Goal: Task Accomplishment & Management: Complete application form

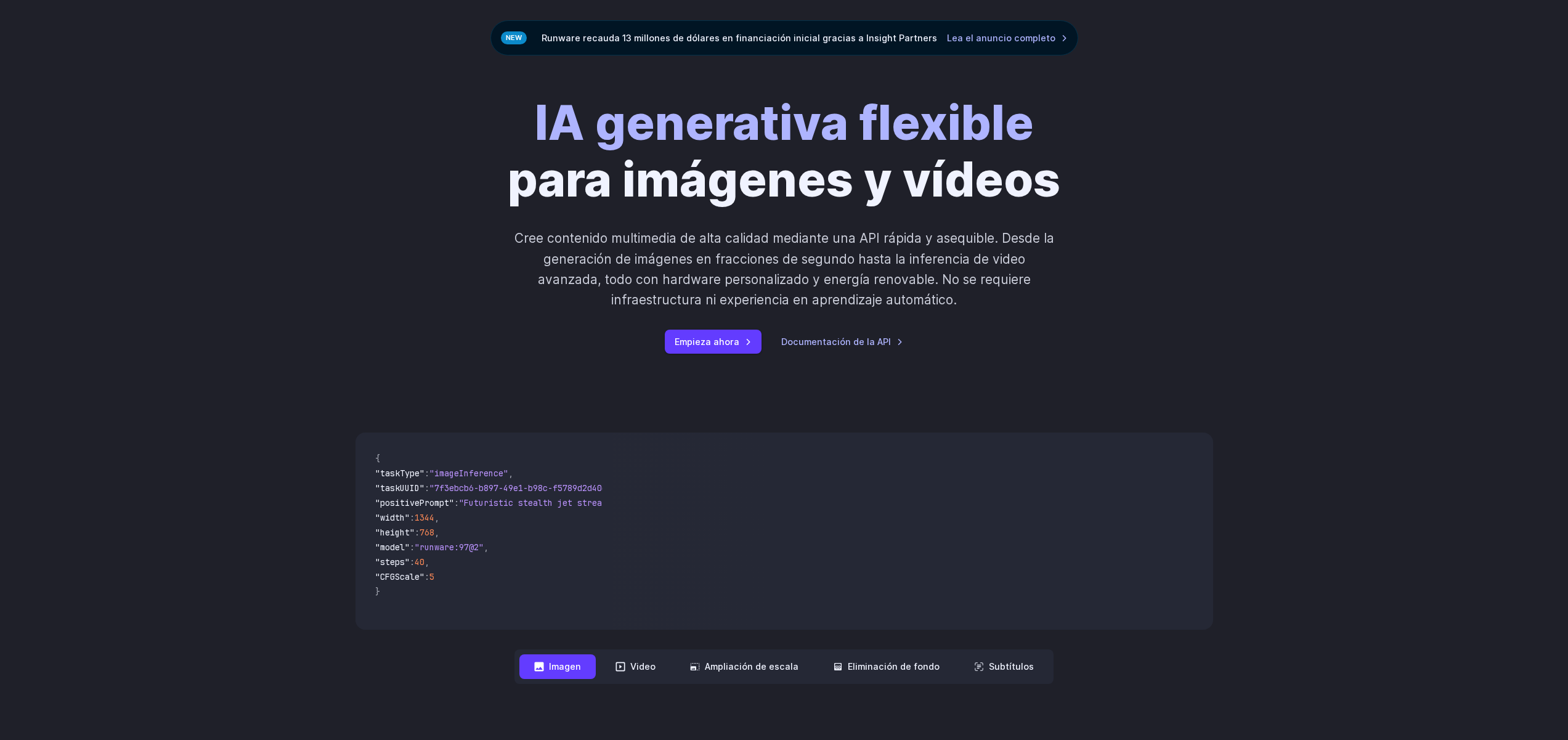
scroll to position [87, 0]
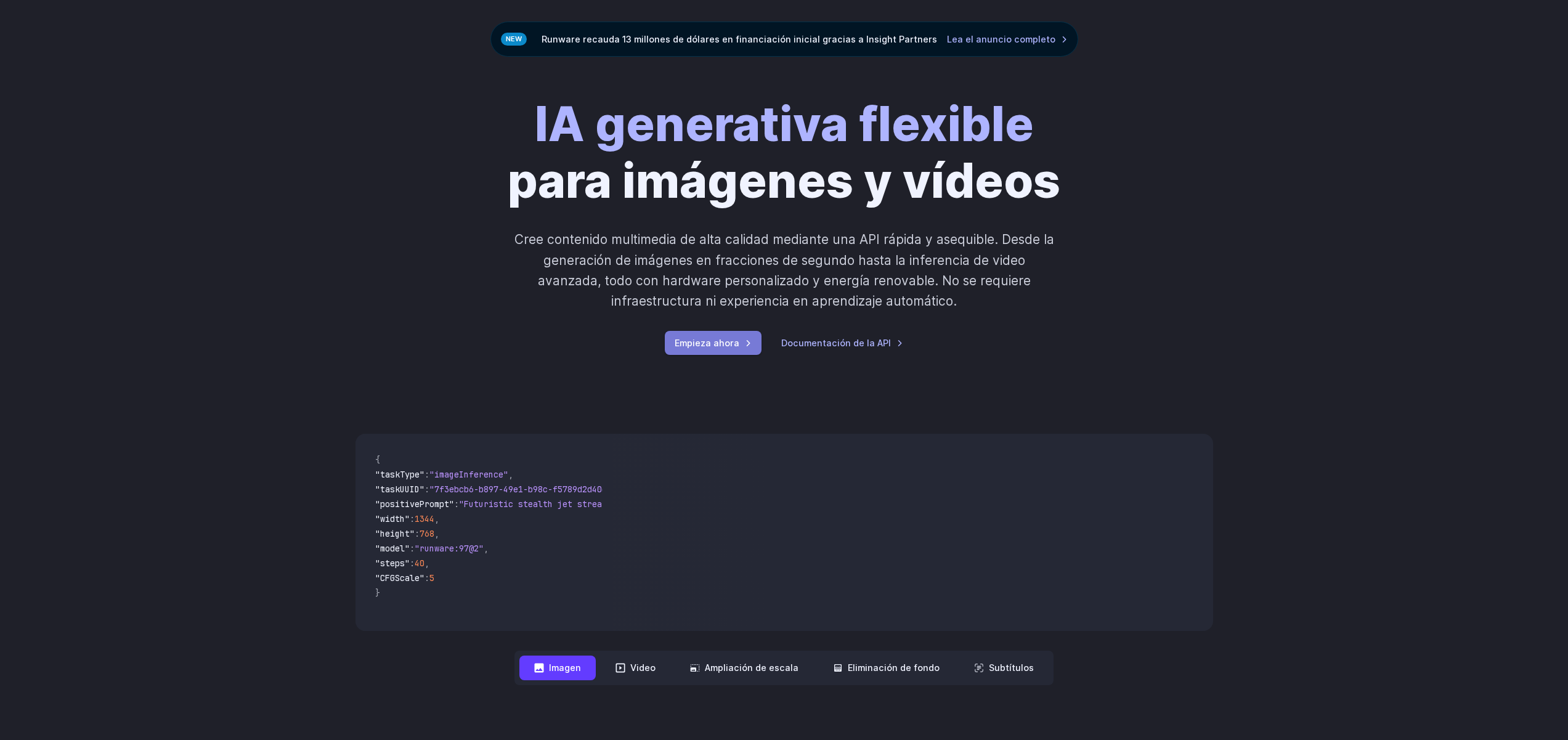
click at [742, 347] on link "Empieza ahora" at bounding box center [713, 343] width 97 height 24
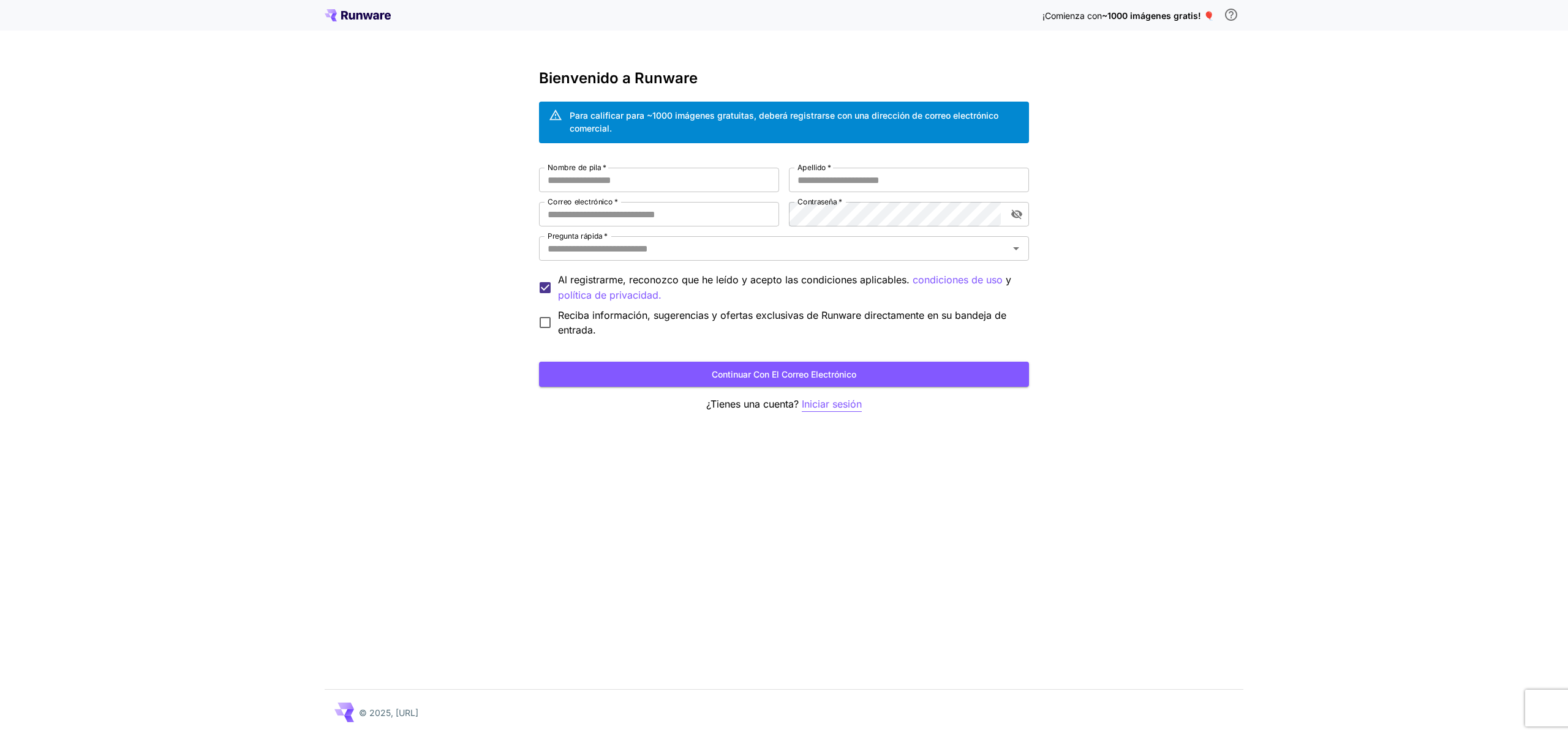
click at [835, 402] on font "Iniciar sesión" at bounding box center [832, 404] width 60 height 12
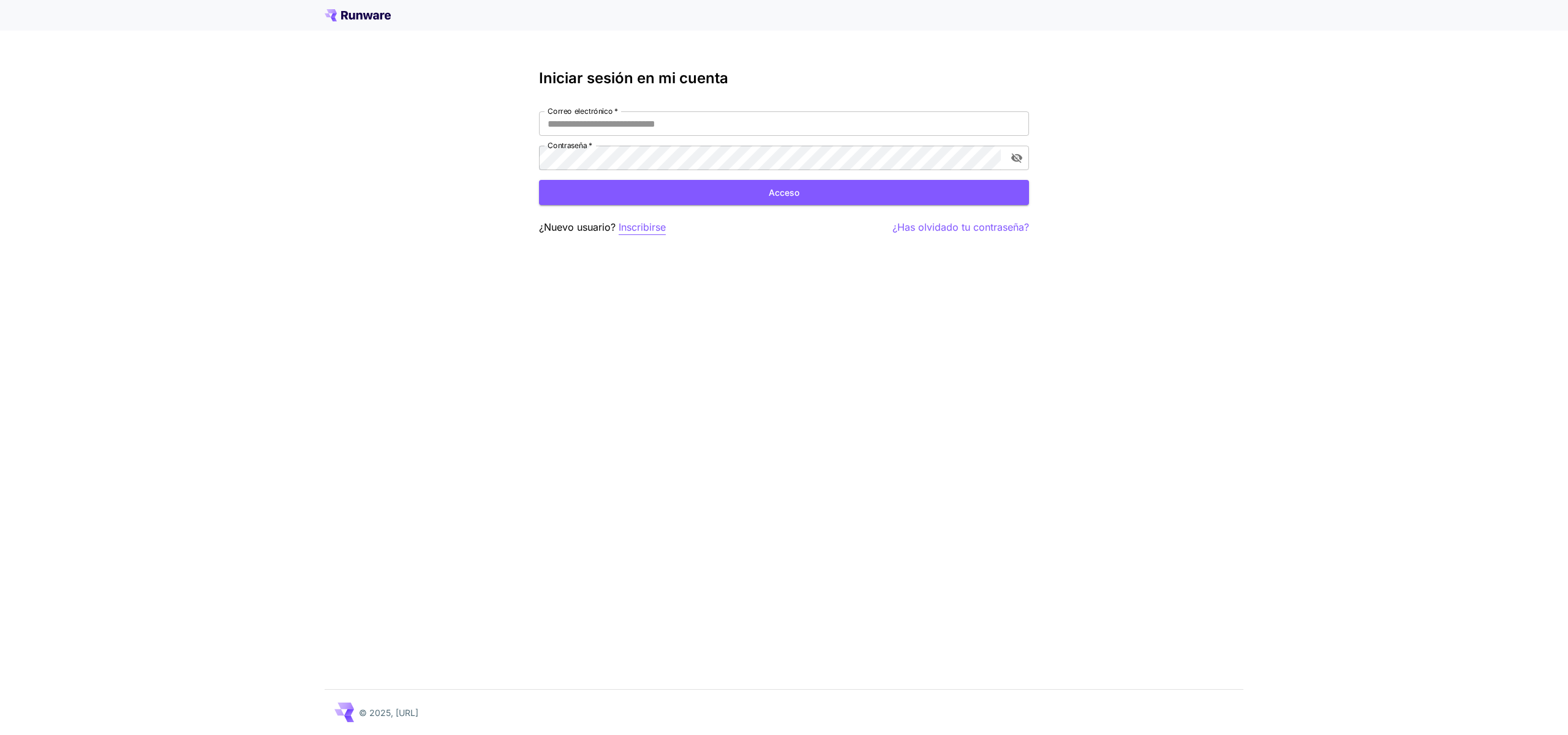
click at [632, 228] on font "Inscribirse" at bounding box center [642, 227] width 47 height 12
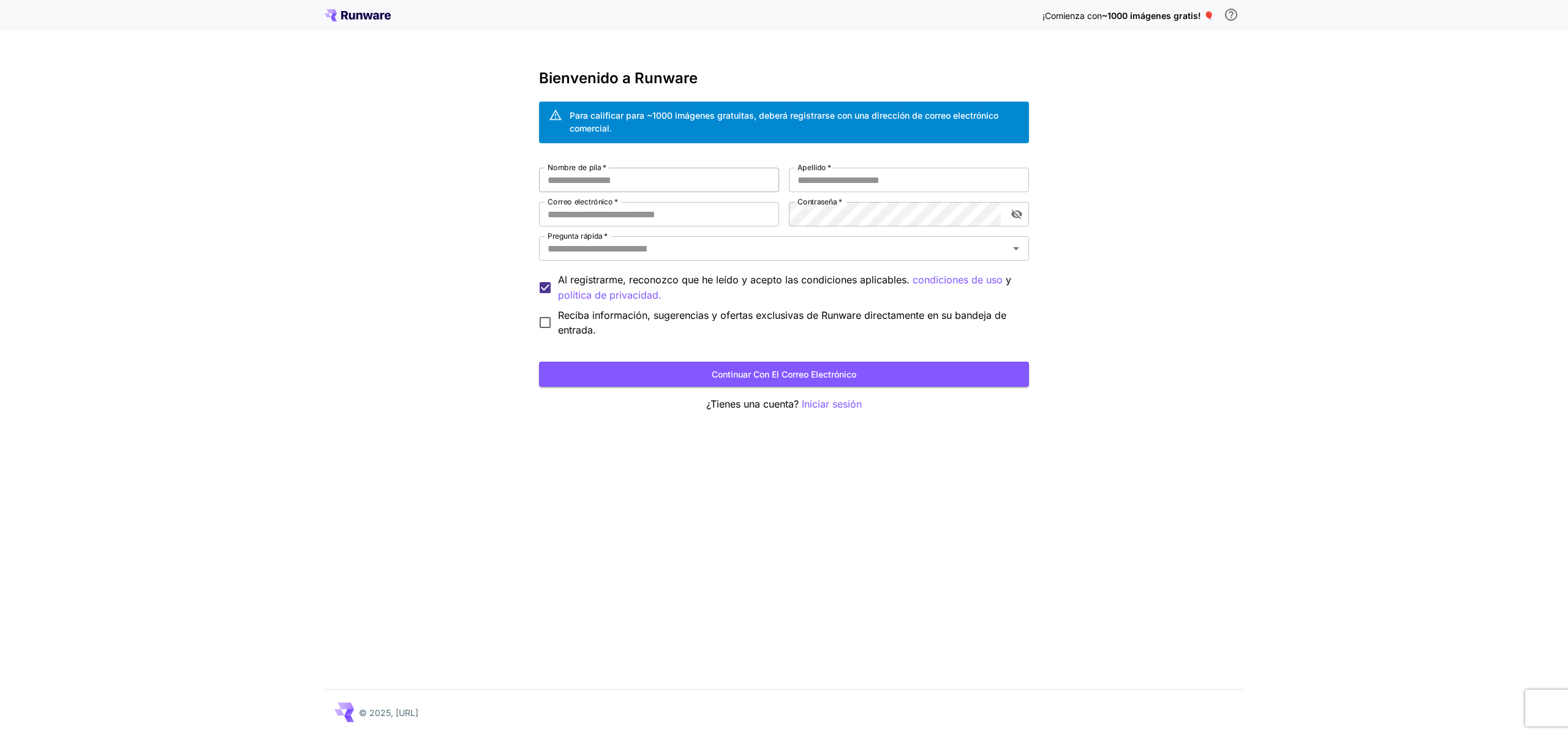
click at [643, 183] on input "Nombre de pila   *" at bounding box center [659, 180] width 240 height 25
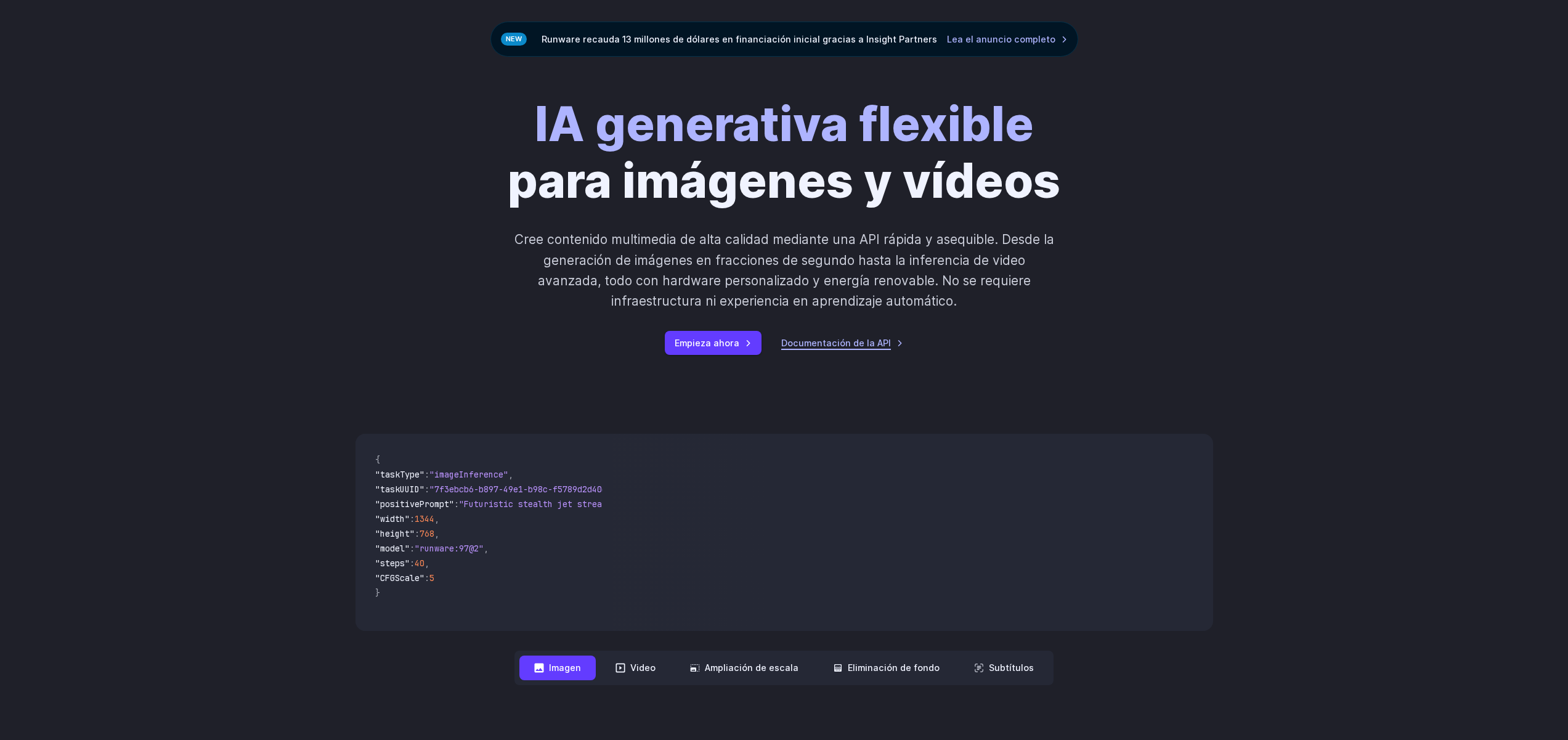
click at [826, 339] on font "Documentación de la API" at bounding box center [836, 343] width 109 height 10
